Goal: Task Accomplishment & Management: Use online tool/utility

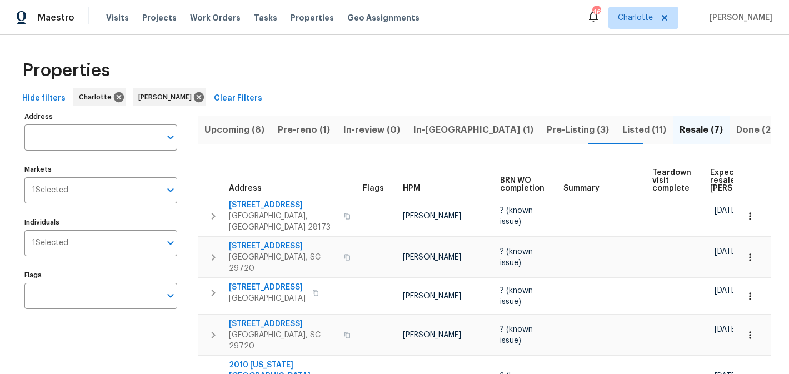
click at [248, 136] on span "Upcoming (8)" at bounding box center [234, 130] width 60 height 16
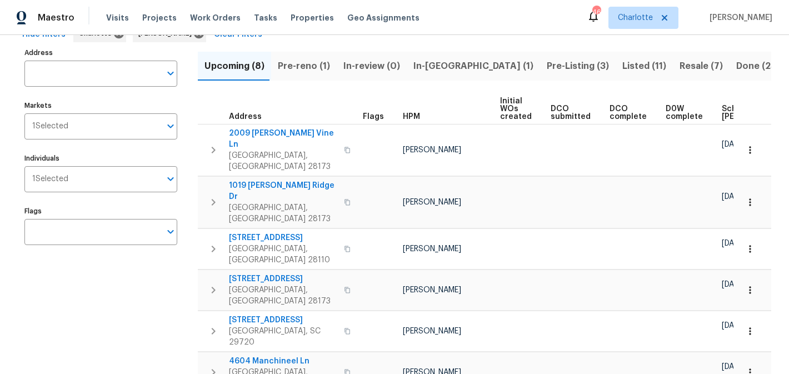
scroll to position [53, 0]
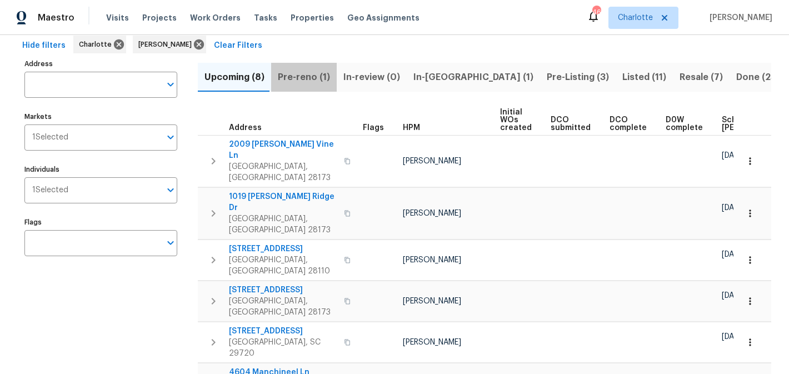
click at [312, 80] on span "Pre-reno (1)" at bounding box center [304, 77] width 52 height 16
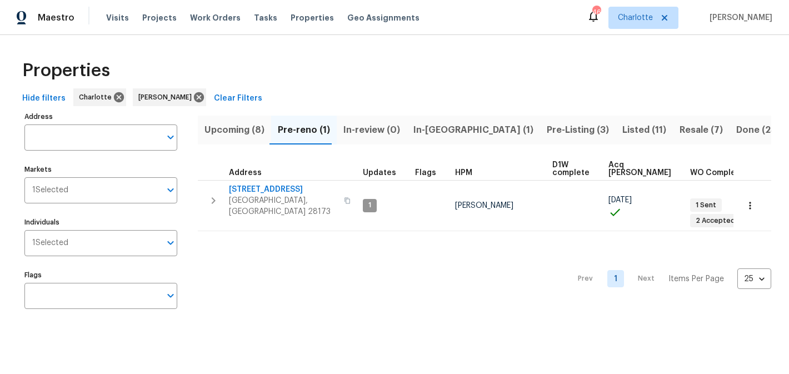
click at [436, 132] on span "In-[GEOGRAPHIC_DATA] (1)" at bounding box center [473, 130] width 120 height 16
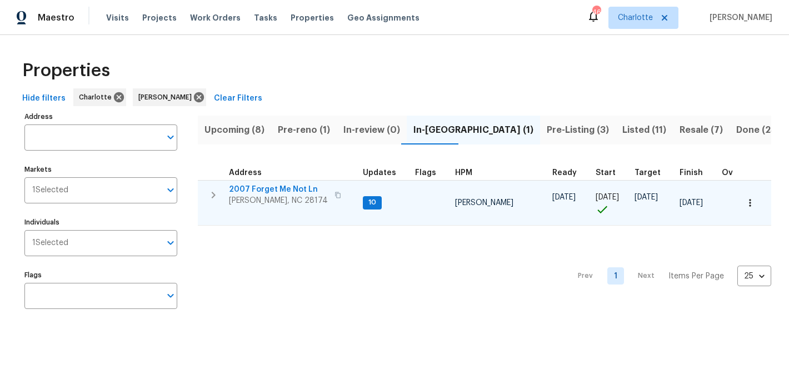
click at [260, 187] on span "2007 Forget Me Not Ln" at bounding box center [278, 189] width 99 height 11
click at [277, 188] on span "2007 Forget Me Not Ln" at bounding box center [278, 189] width 99 height 11
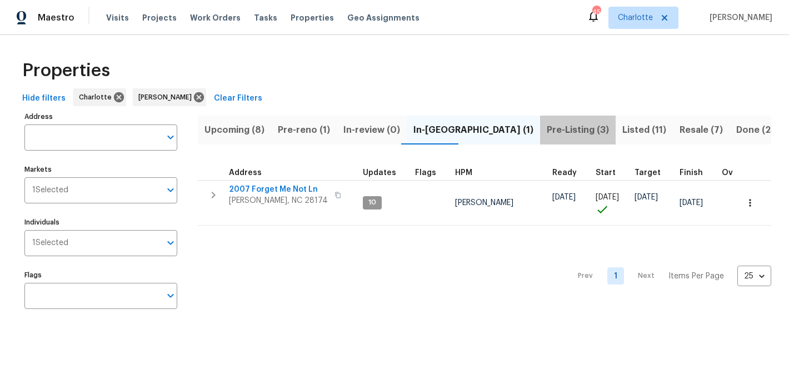
click at [546, 131] on span "Pre-Listing (3)" at bounding box center [577, 130] width 62 height 16
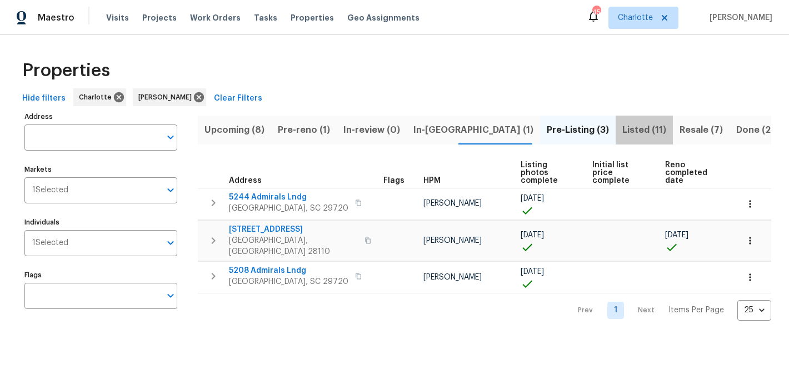
click at [622, 126] on span "Listed (11)" at bounding box center [644, 130] width 44 height 16
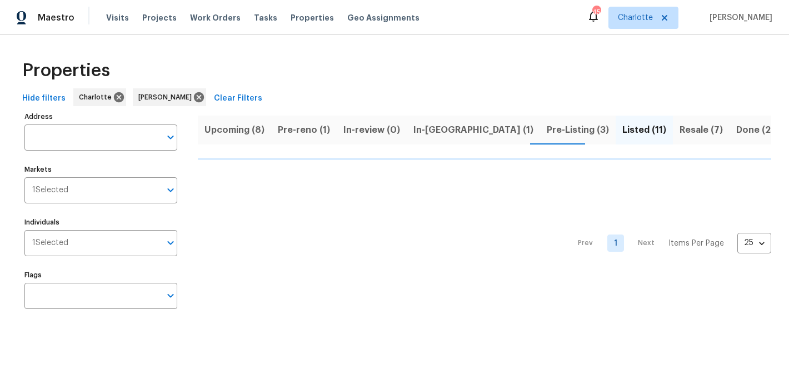
click at [679, 131] on span "Resale (7)" at bounding box center [700, 130] width 43 height 16
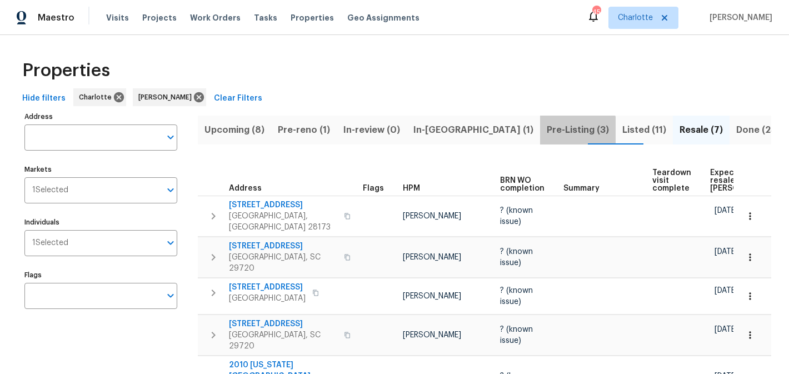
click at [540, 139] on button "Pre-Listing (3)" at bounding box center [578, 130] width 76 height 29
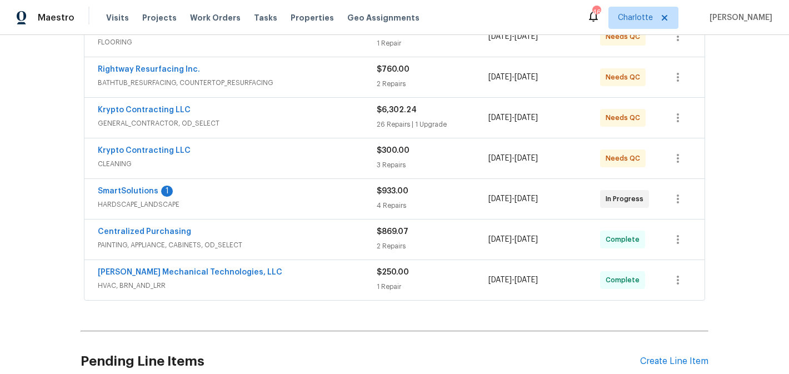
scroll to position [238, 0]
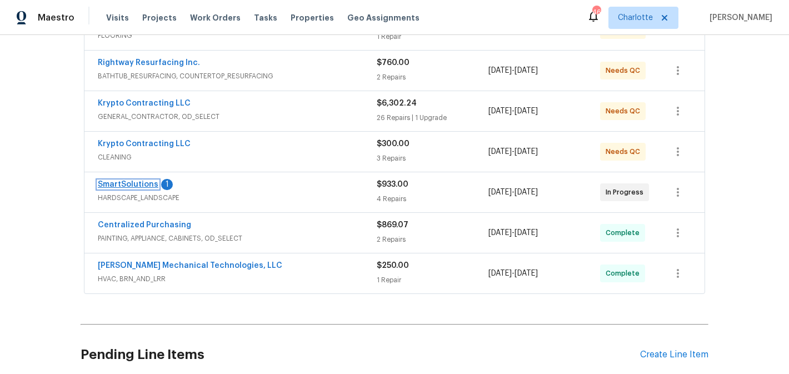
click at [133, 186] on link "SmartSolutions" at bounding box center [128, 184] width 61 height 8
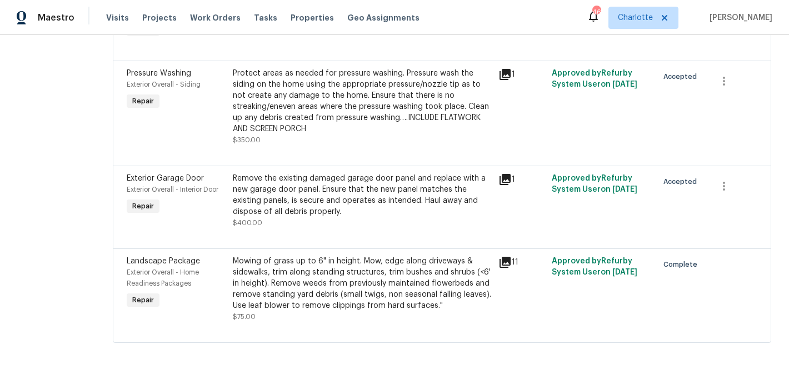
scroll to position [237, 0]
click at [384, 195] on div "Remove the existing damaged garage door panel and replace with a new garage doo…" at bounding box center [362, 195] width 259 height 44
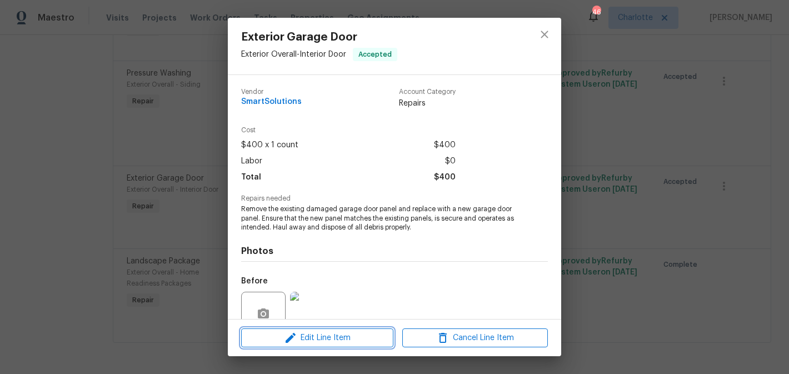
click at [322, 344] on span "Edit Line Item" at bounding box center [317, 338] width 146 height 14
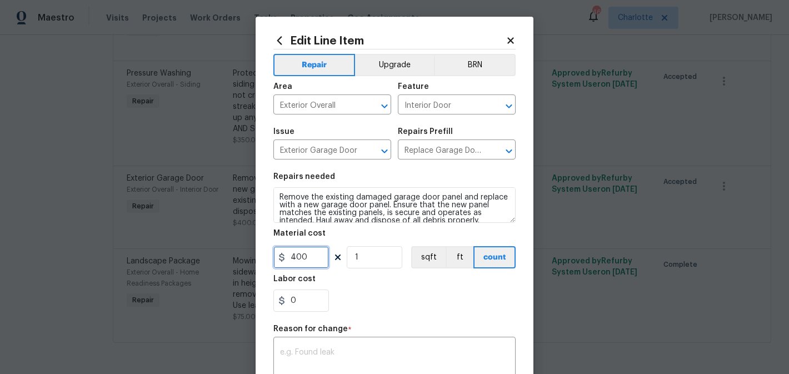
click at [313, 261] on input "400" at bounding box center [301, 257] width 56 height 22
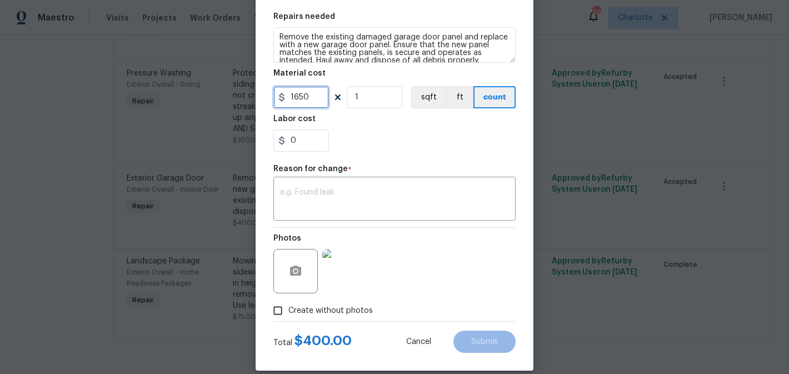
scroll to position [165, 0]
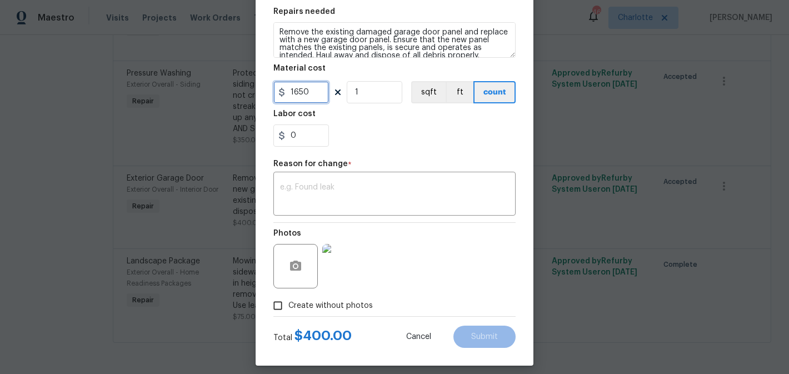
type input "1650"
click at [414, 222] on div "Repair Upgrade BRN Area Exterior Overall ​ Feature Interior Door ​ Issue Exteri…" at bounding box center [394, 100] width 242 height 432
click at [418, 207] on div "x ​" at bounding box center [394, 194] width 242 height 41
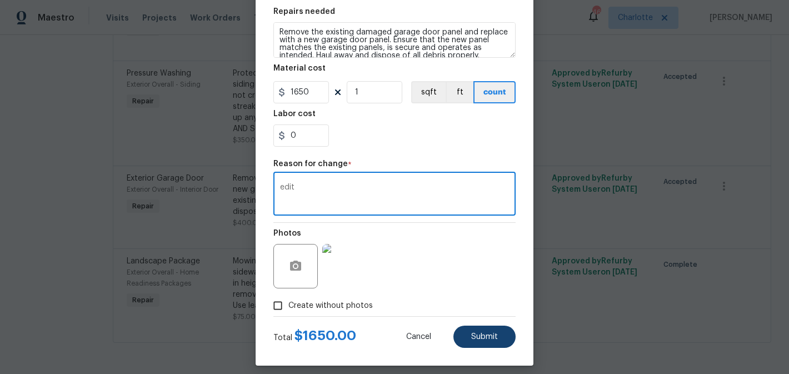
type textarea "edit"
click at [498, 331] on button "Submit" at bounding box center [484, 336] width 62 height 22
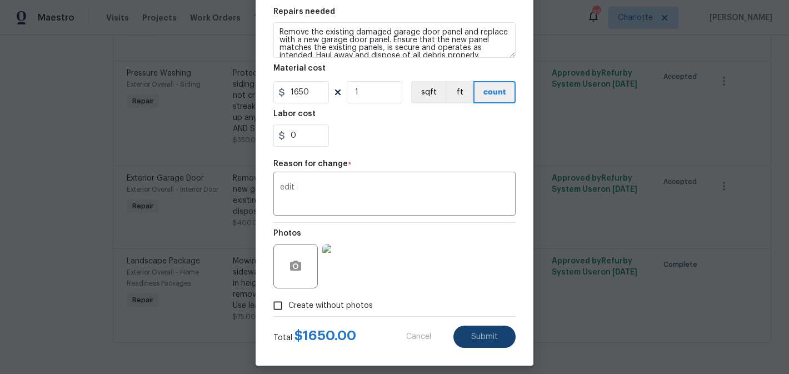
type input "400"
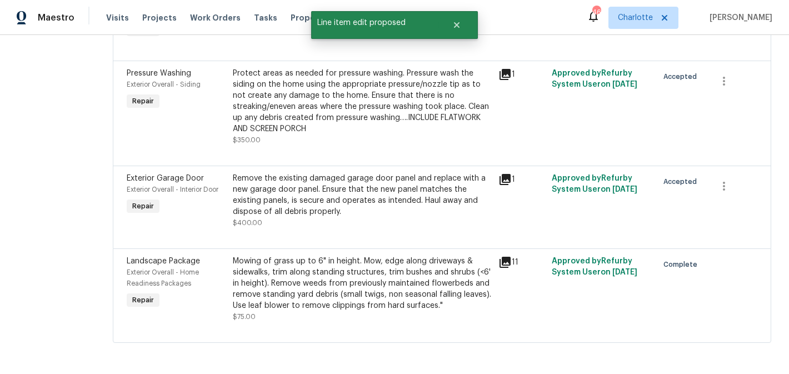
scroll to position [0, 0]
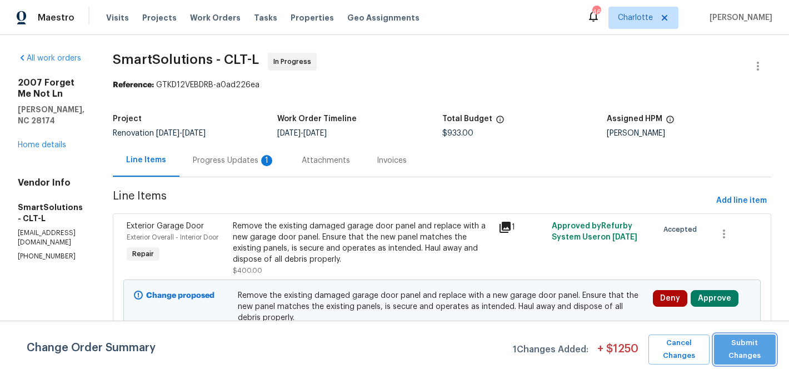
click at [733, 346] on span "Submit Changes" at bounding box center [744, 350] width 51 height 26
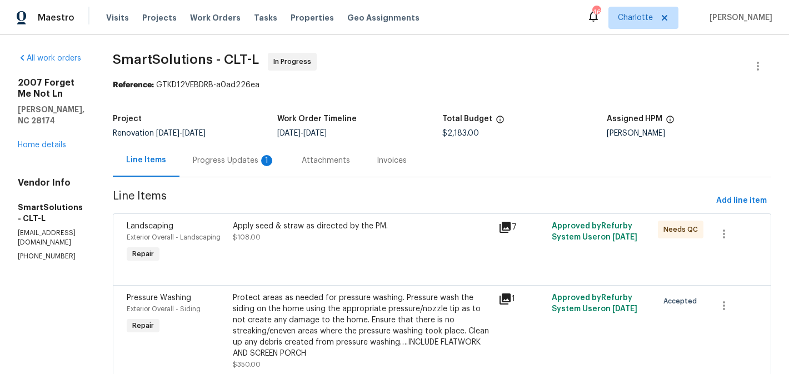
click at [230, 156] on div "Progress Updates 1" at bounding box center [234, 160] width 82 height 11
